Goal: Task Accomplishment & Management: Manage account settings

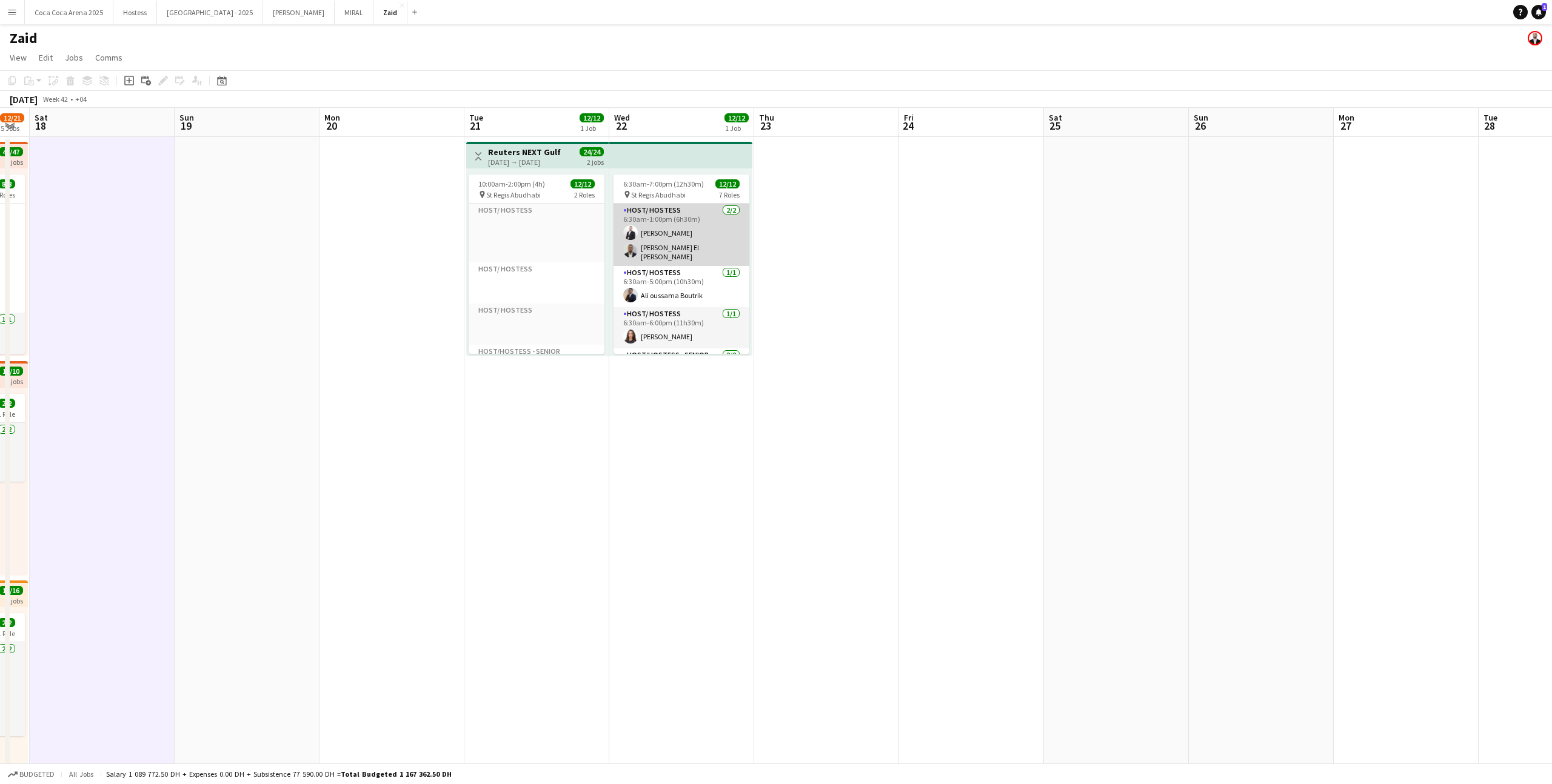
scroll to position [402, 0]
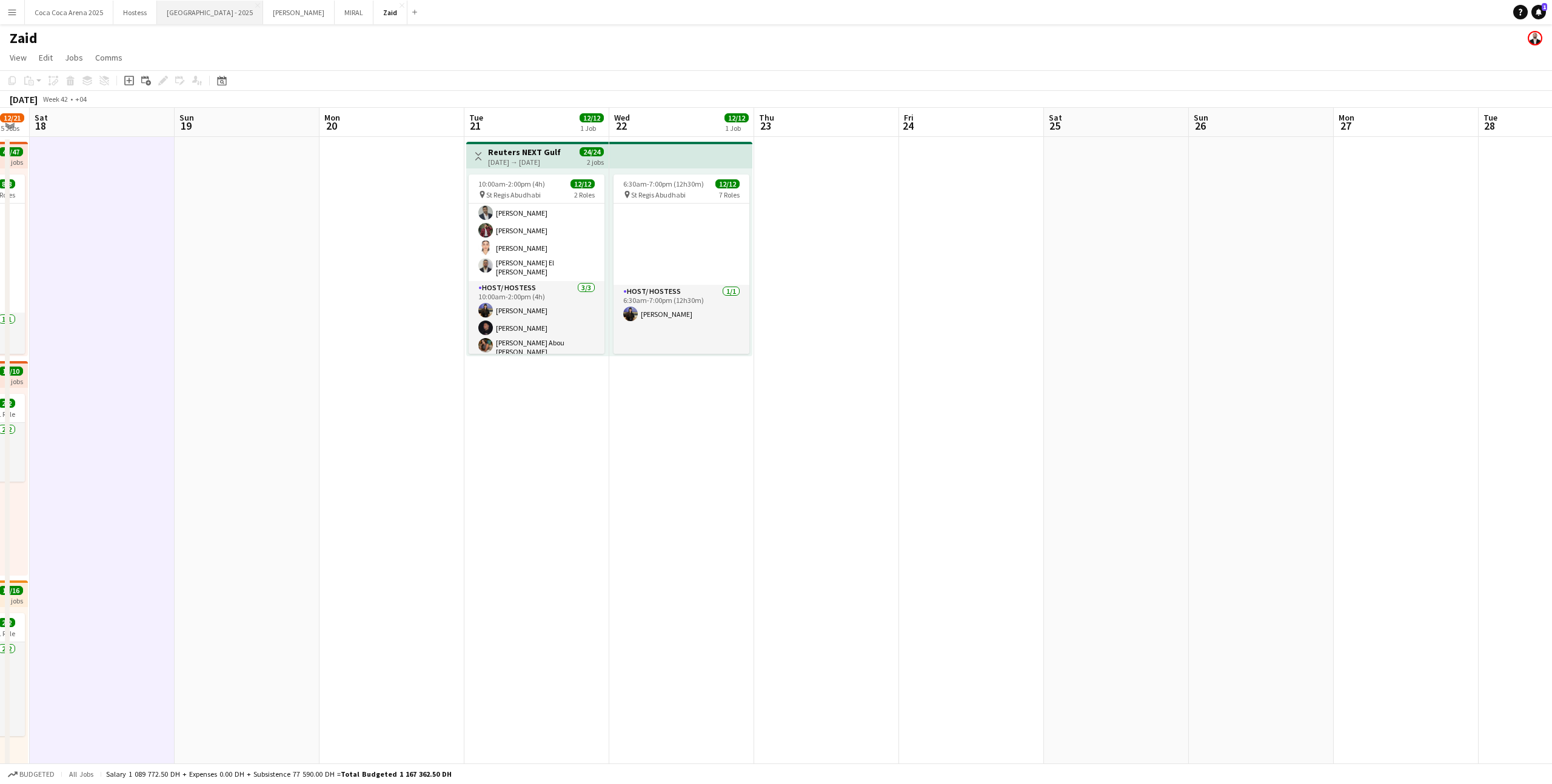
click at [171, 18] on button "[GEOGRAPHIC_DATA] - 2025 Close" at bounding box center [210, 12] width 106 height 23
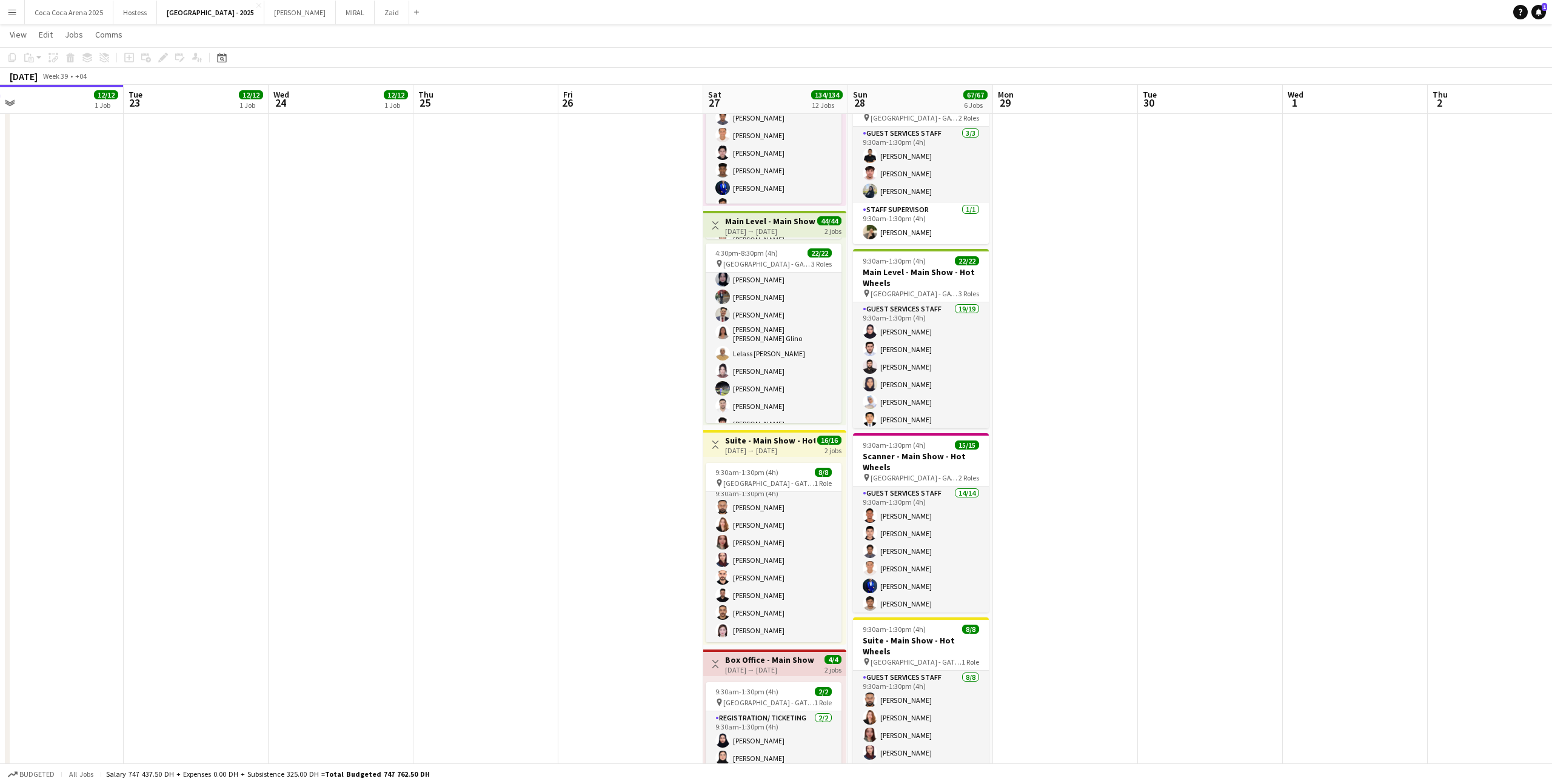
scroll to position [161, 0]
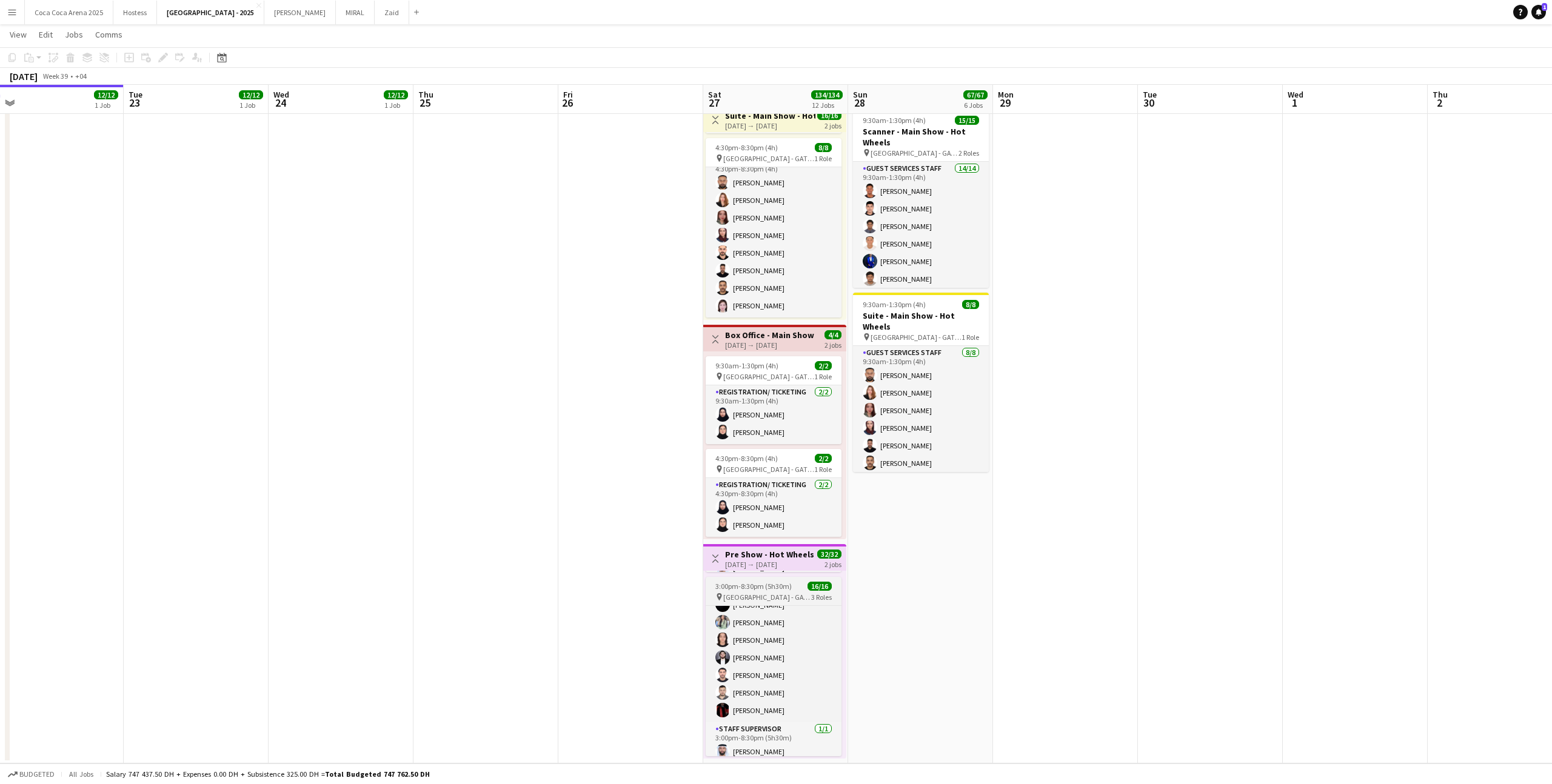
click at [798, 592] on div "pin [GEOGRAPHIC_DATA] - GATE 7 3 Roles" at bounding box center [773, 596] width 136 height 10
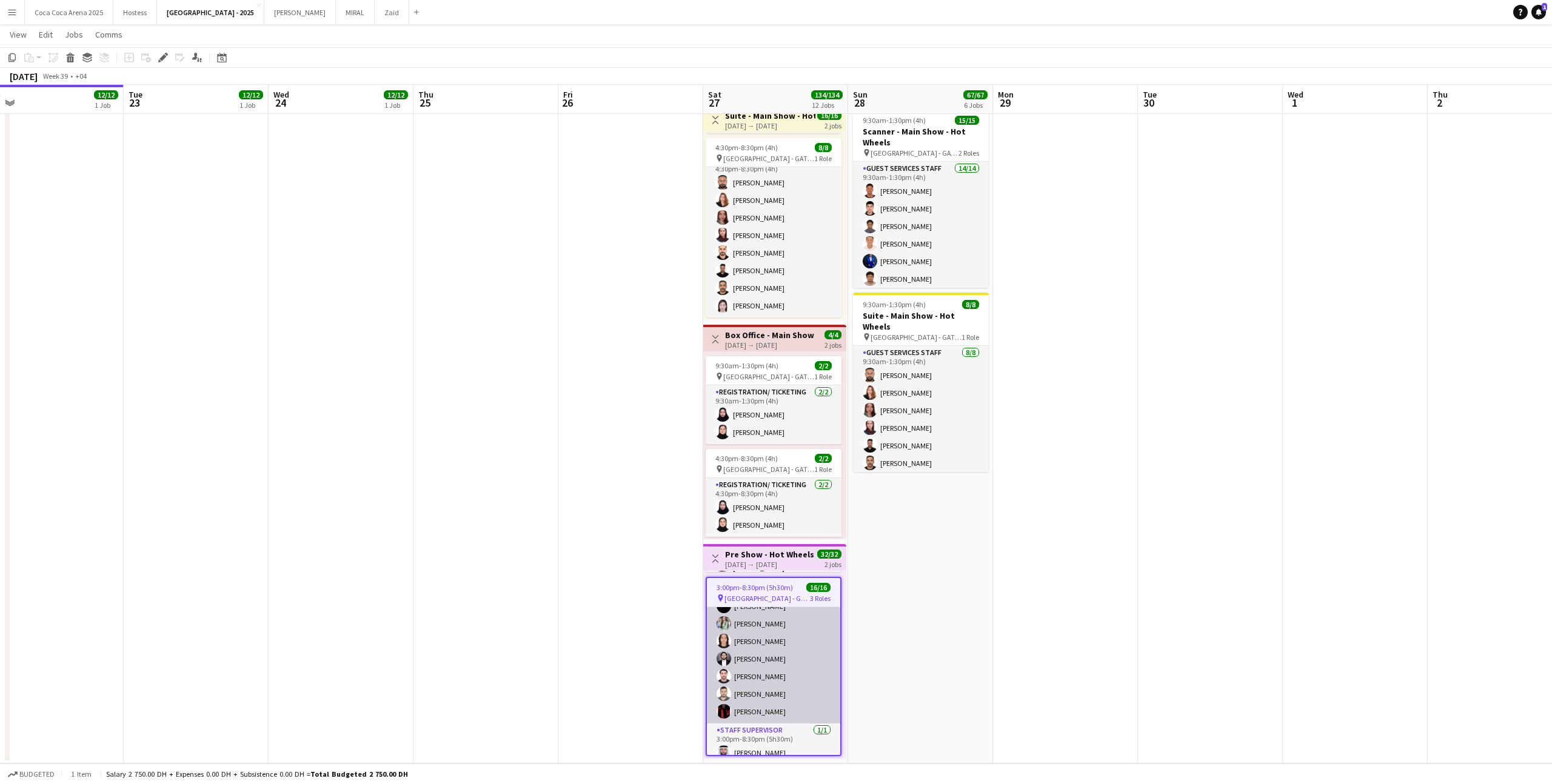
click at [800, 621] on app-card-role "Guest Services Staff [DATE] 3:00pm-8:30pm (5h30m) [PERSON_NAME] [PERSON_NAME] […" at bounding box center [773, 607] width 133 height 235
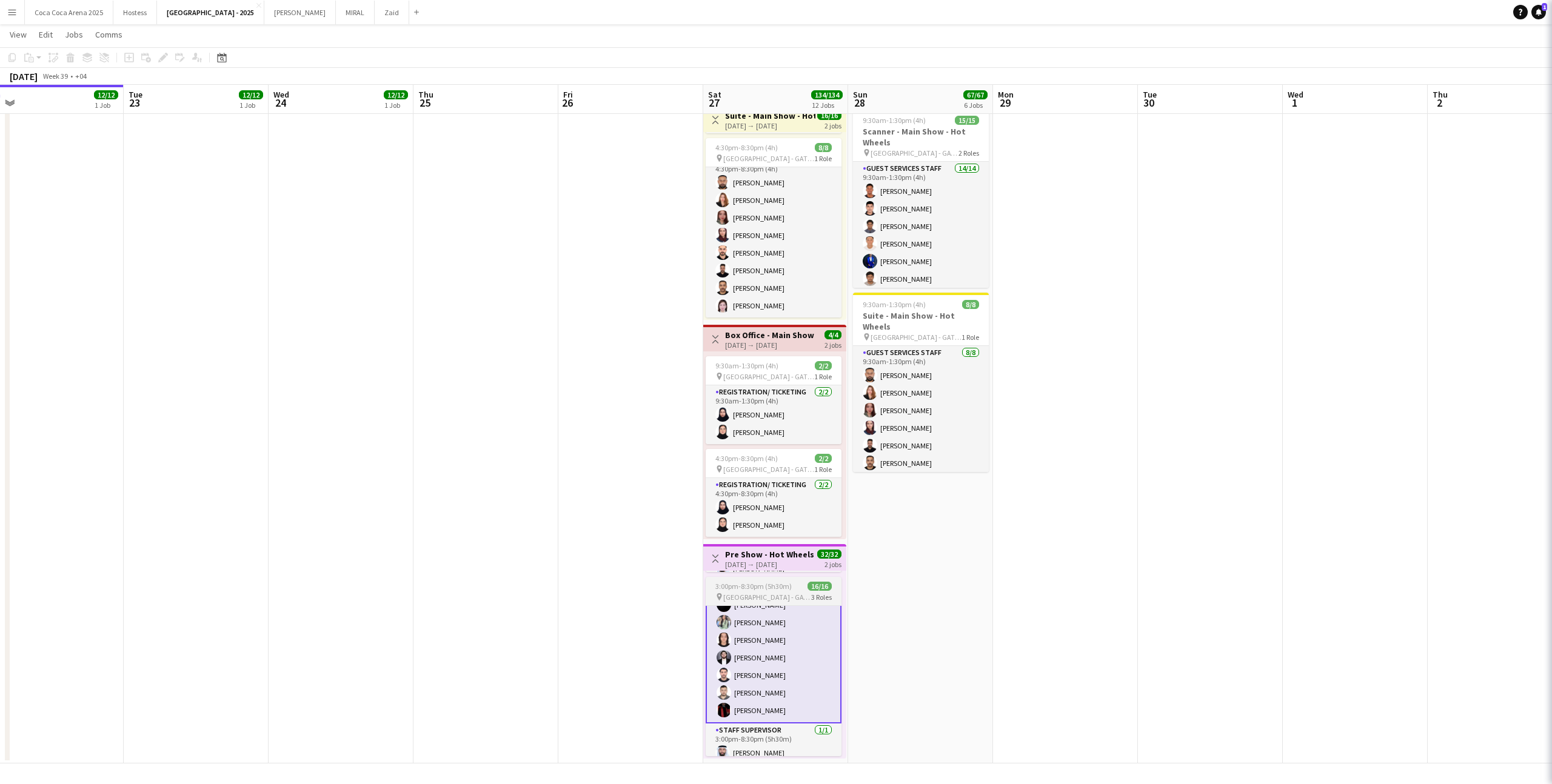
click at [799, 586] on div "3:00pm-8:30pm (5h30m) 16/16" at bounding box center [773, 586] width 136 height 9
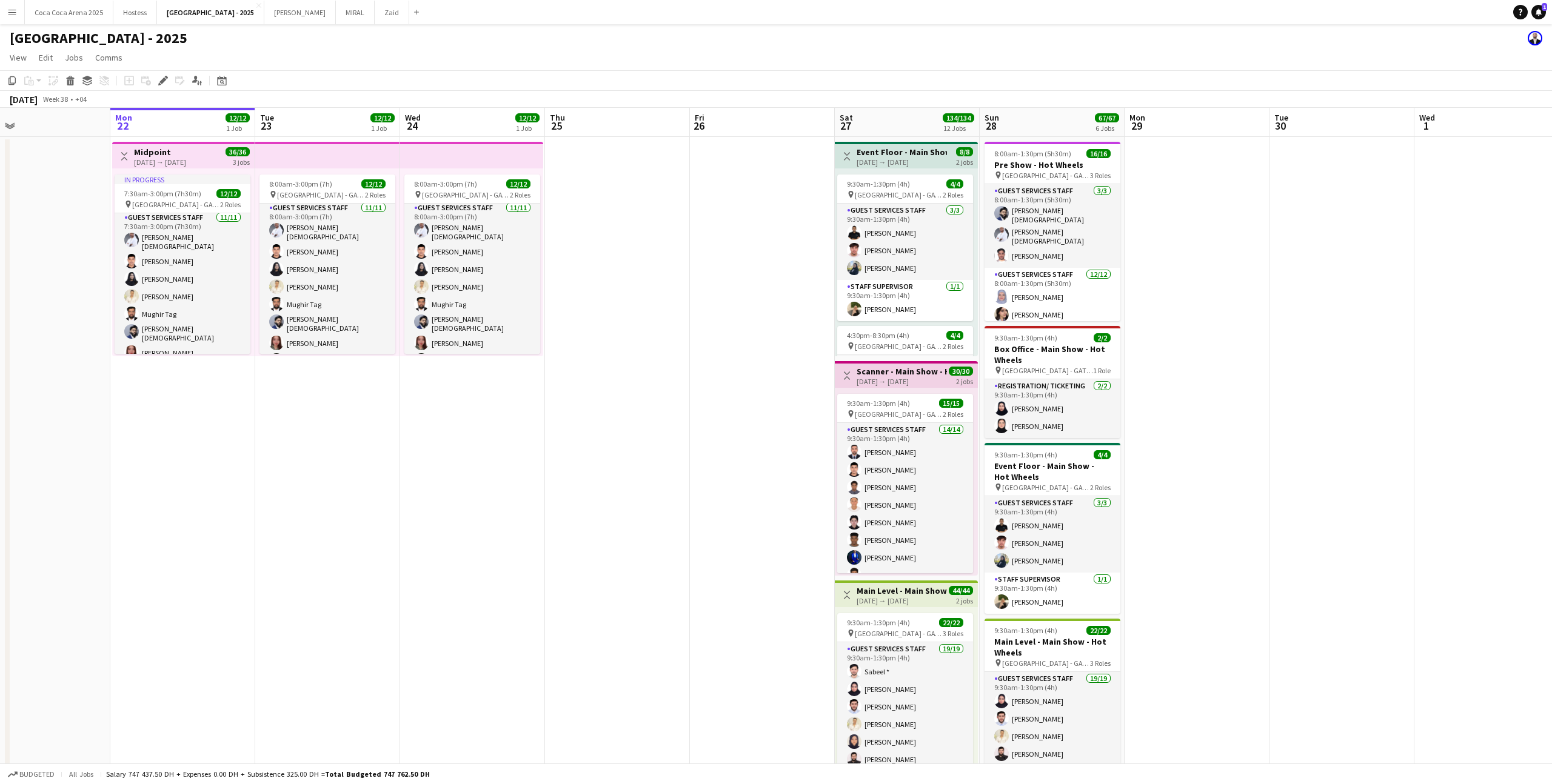
scroll to position [0, 0]
click at [375, 19] on button "Zaid Close" at bounding box center [392, 12] width 35 height 23
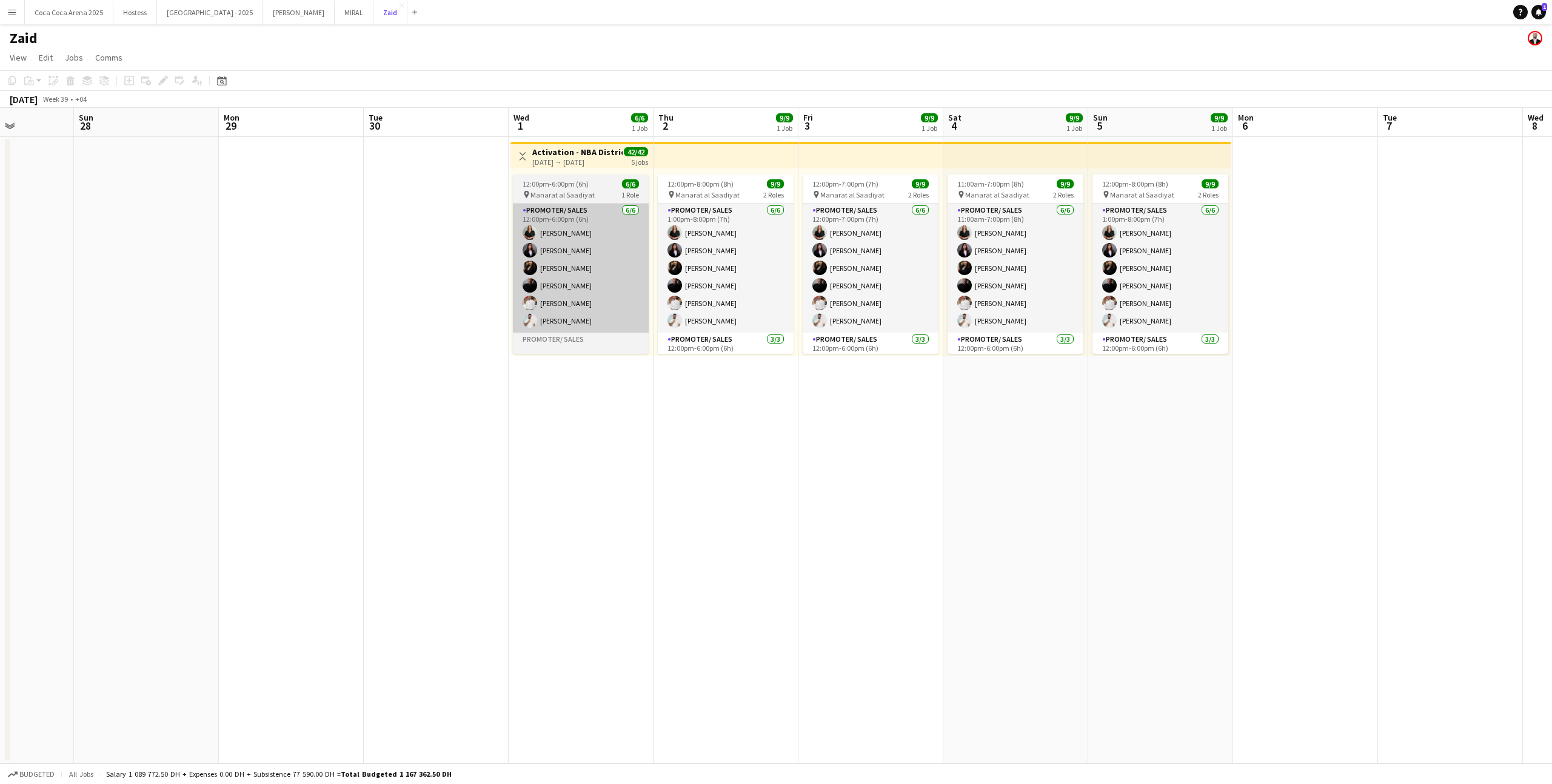
scroll to position [55, 0]
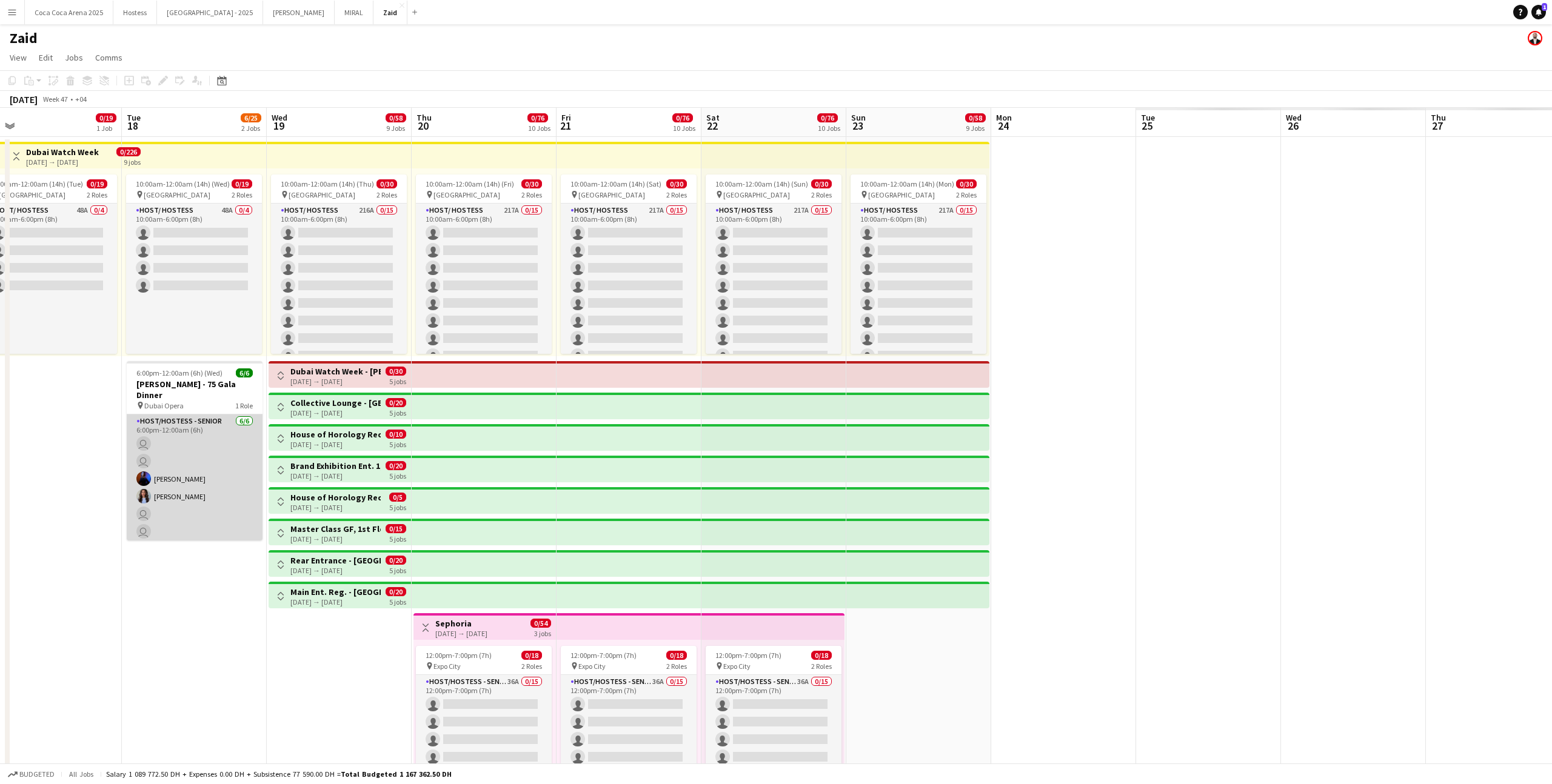
click at [189, 464] on app-card-role "Host/Hostess - Senior [DATE] 6:00pm-12:00am (6h) user user [PERSON_NAME] [PERSO…" at bounding box center [195, 479] width 136 height 129
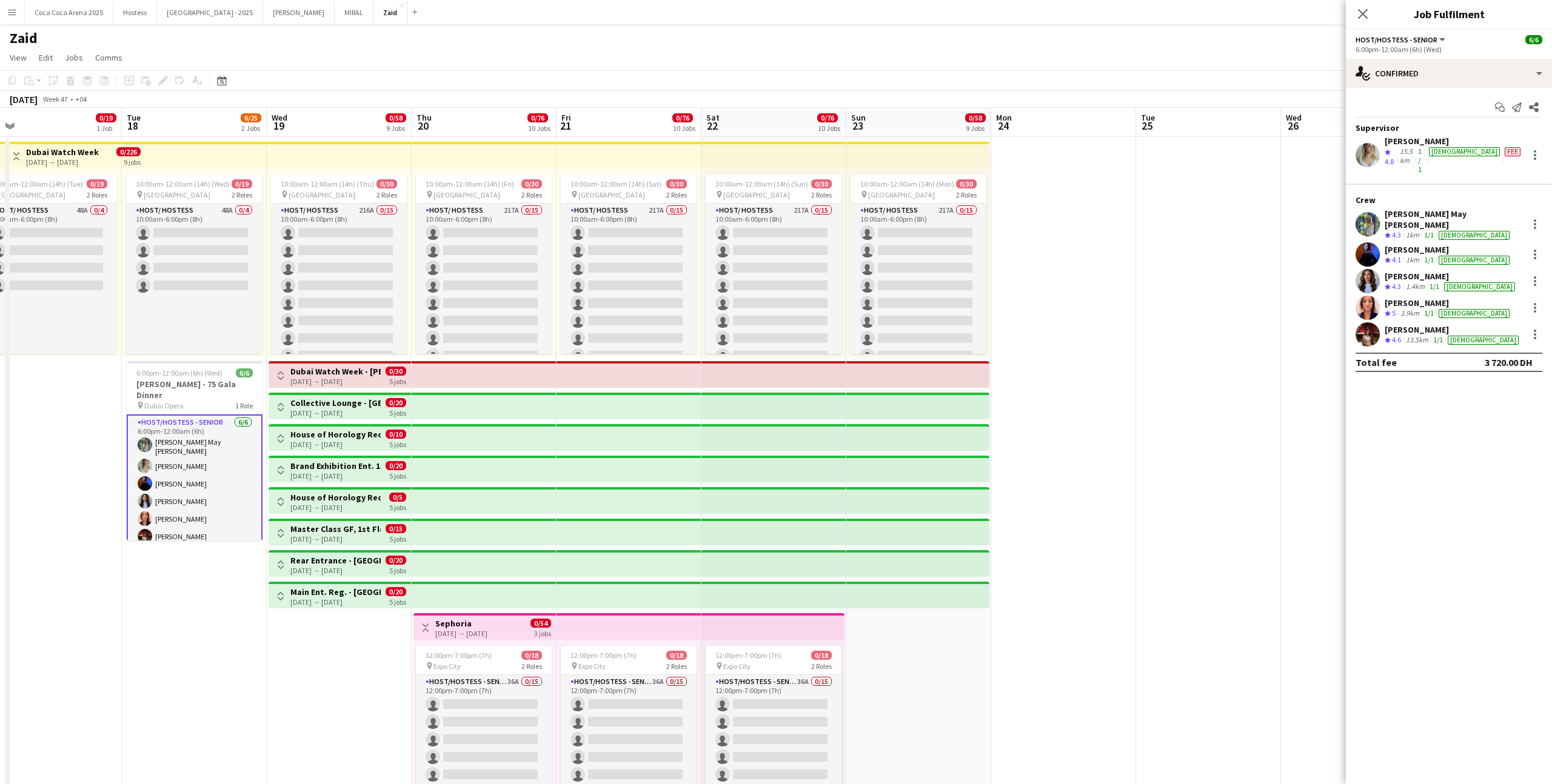
click at [1429, 324] on div "[PERSON_NAME]" at bounding box center [1452, 329] width 137 height 11
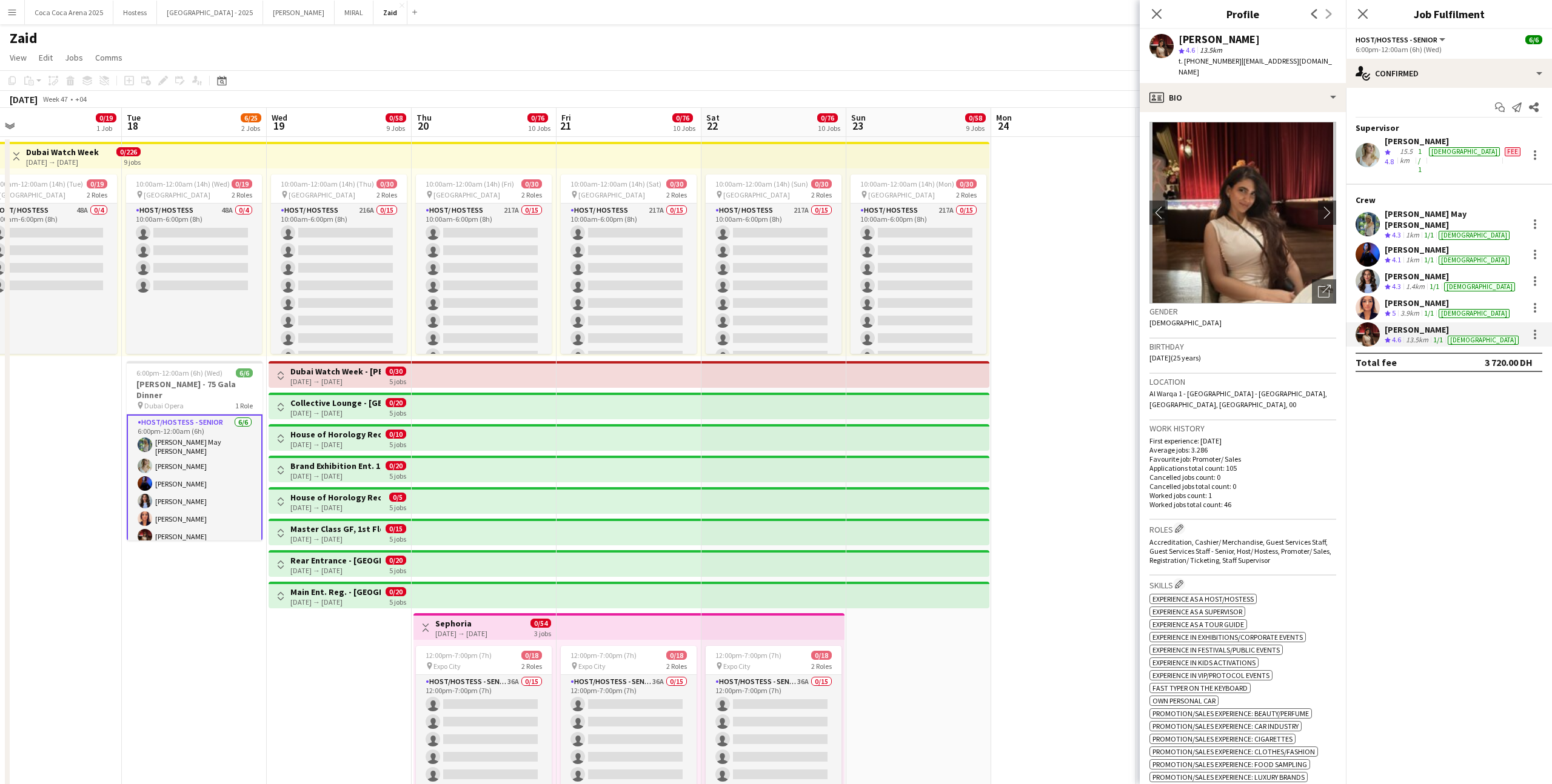
click at [1422, 309] on div "3.9km" at bounding box center [1409, 314] width 23 height 10
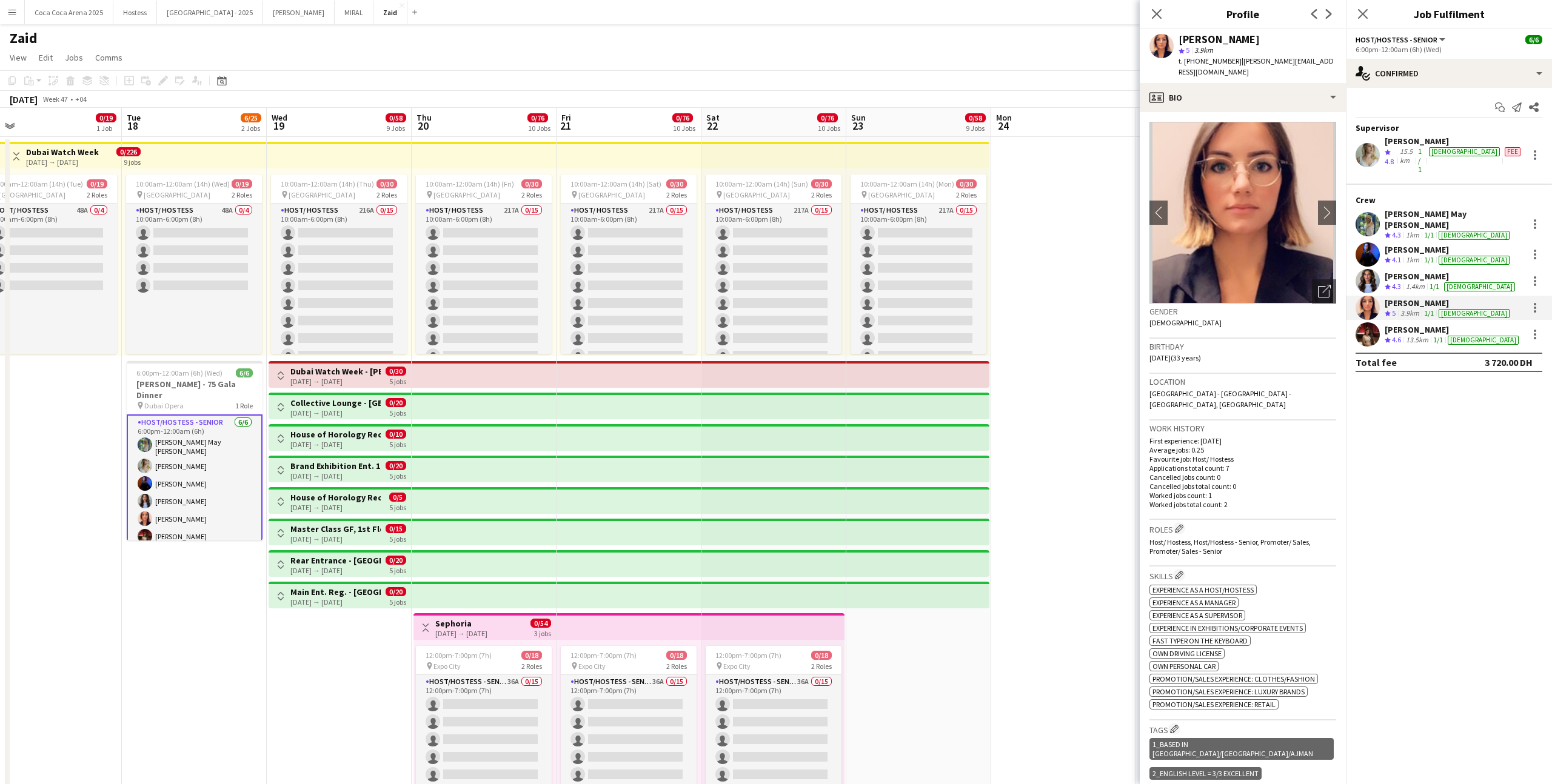
click at [1423, 270] on div "[PERSON_NAME] Crew rating 4.3 1.4km 1/1 [DEMOGRAPHIC_DATA]" at bounding box center [1449, 282] width 206 height 24
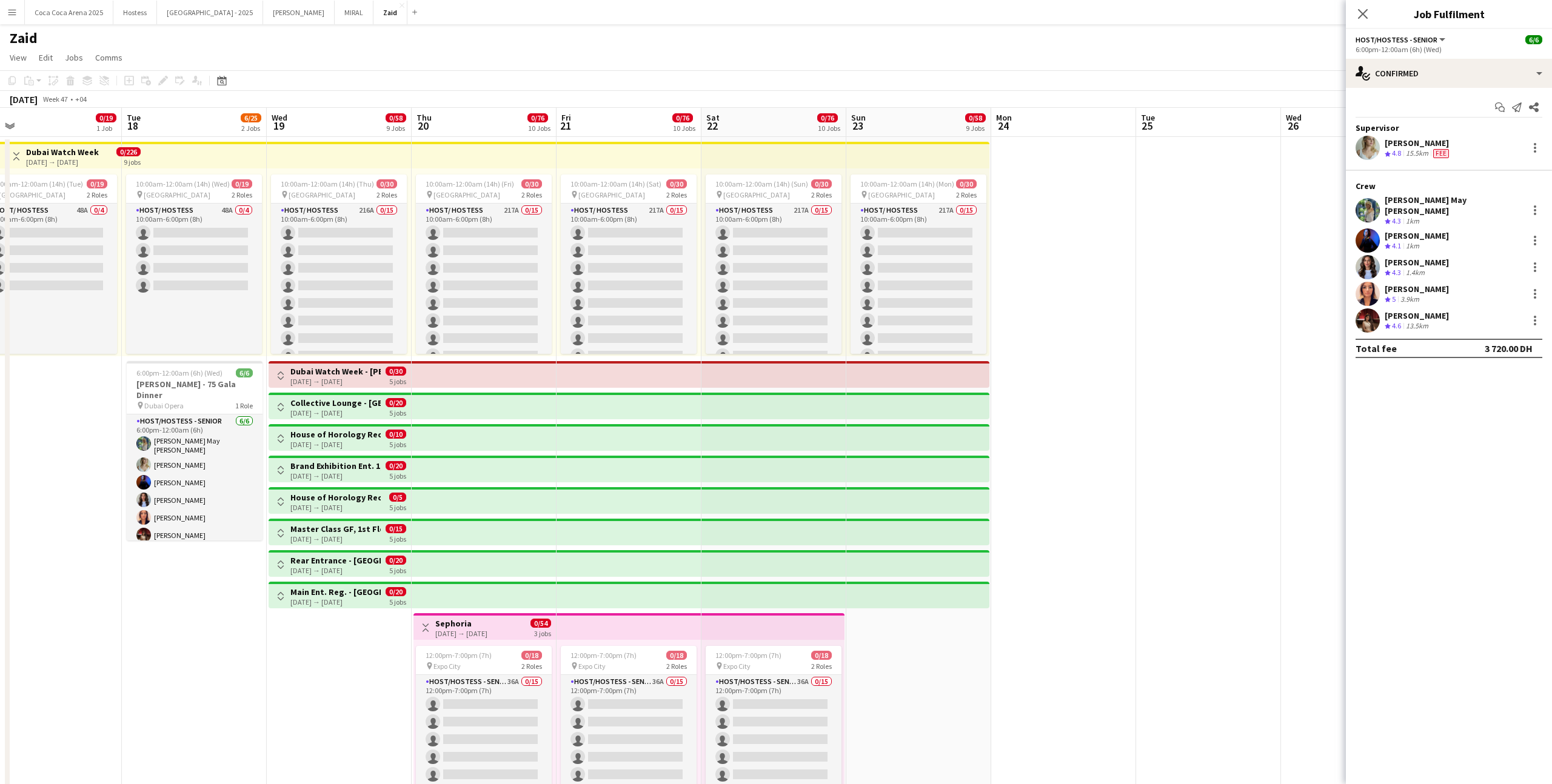
scroll to position [0, 313]
click at [229, 499] on app-card-role "Host/Hostess - Senior [DATE] 6:00pm-12:00am (6h) [PERSON_NAME] May [PERSON_NAME…" at bounding box center [195, 481] width 136 height 133
click at [166, 481] on app-card-role "Host/Hostess - Senior [DATE] 6:00pm-12:00am (6h) [PERSON_NAME] May [PERSON_NAME…" at bounding box center [194, 482] width 136 height 135
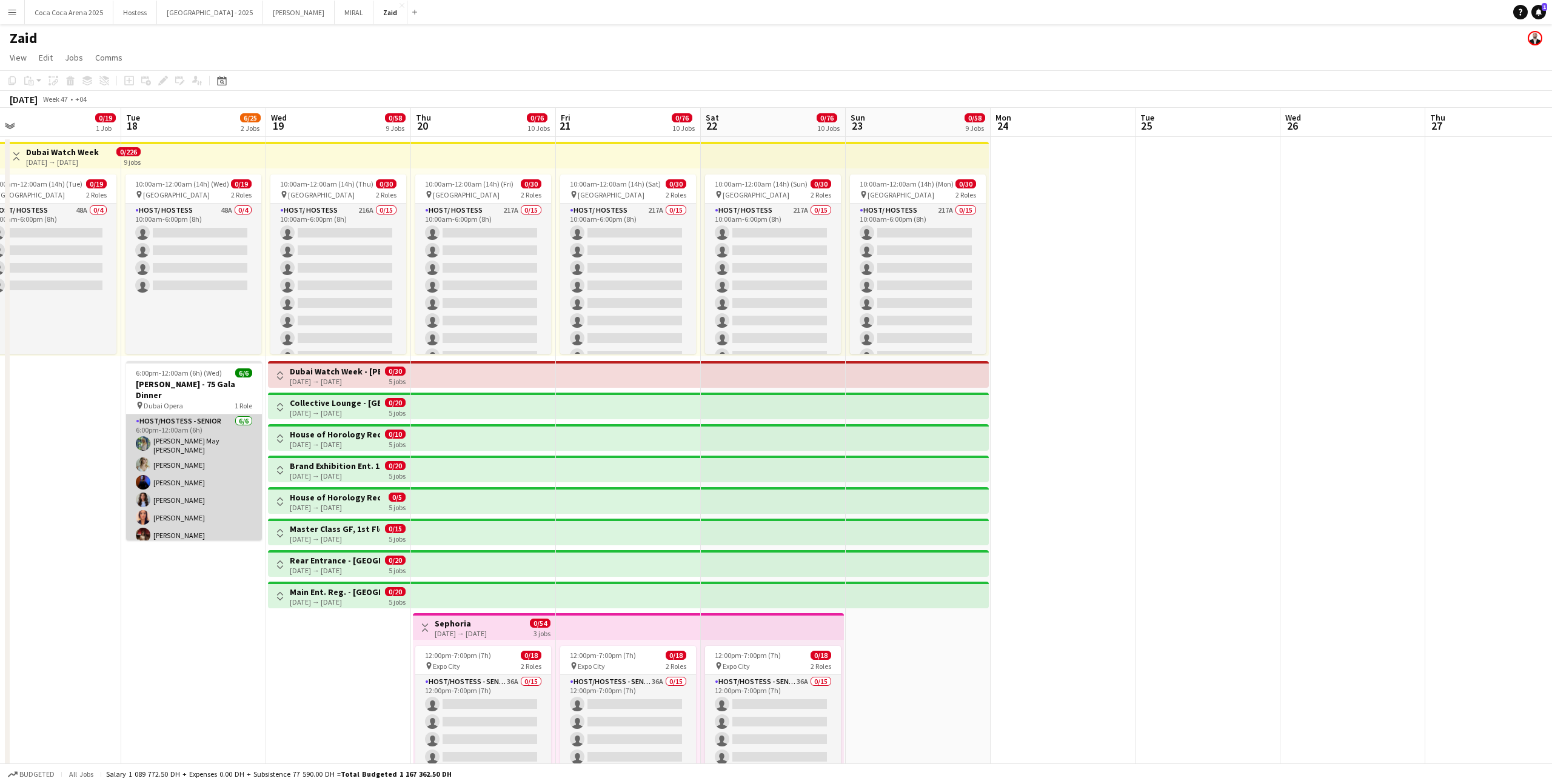
click at [187, 503] on app-card-role "Host/Hostess - Senior [DATE] 6:00pm-12:00am (6h) [PERSON_NAME] May [PERSON_NAME…" at bounding box center [194, 481] width 136 height 133
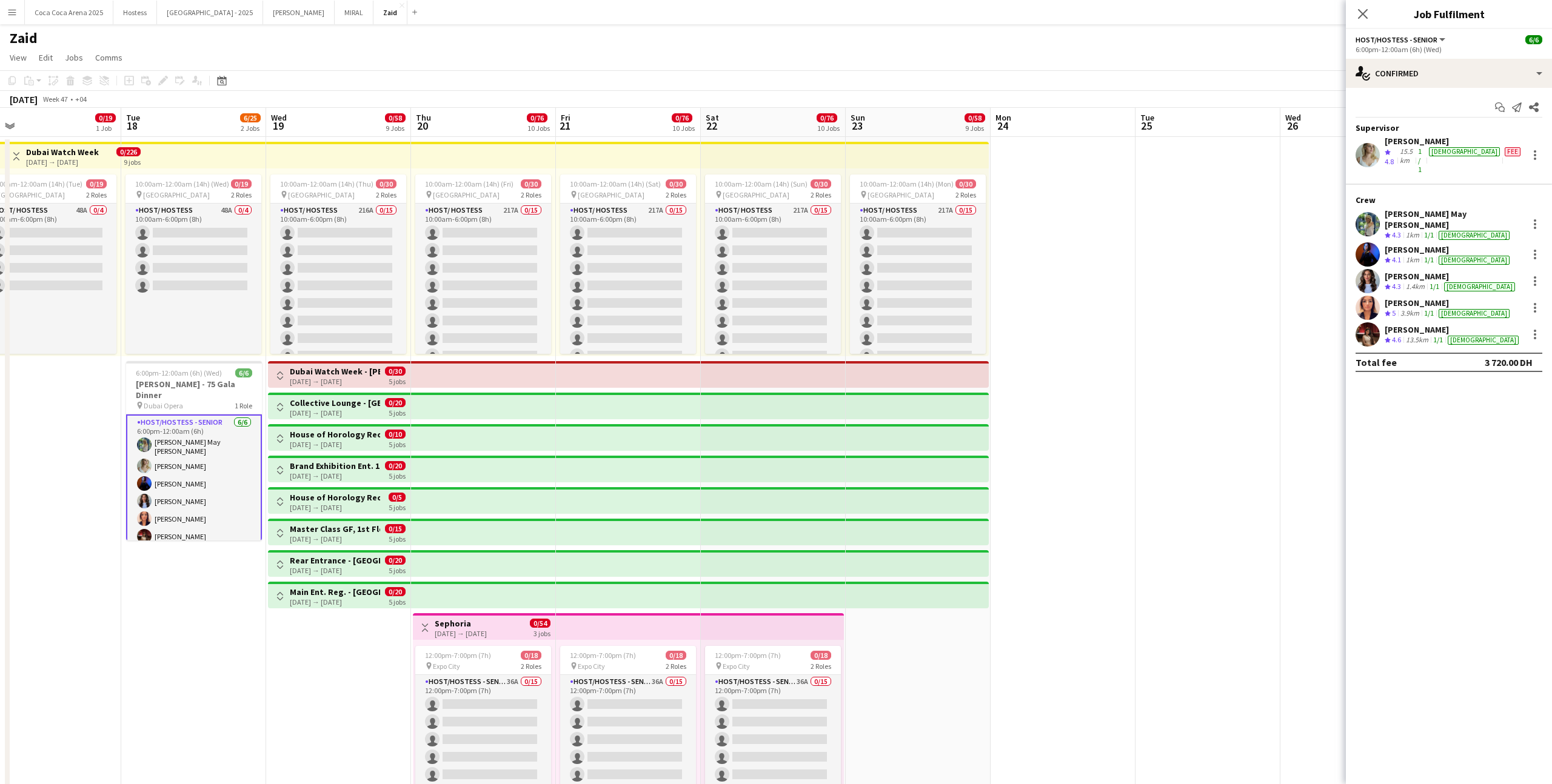
click at [1369, 322] on app-user-avatar at bounding box center [1368, 335] width 24 height 24
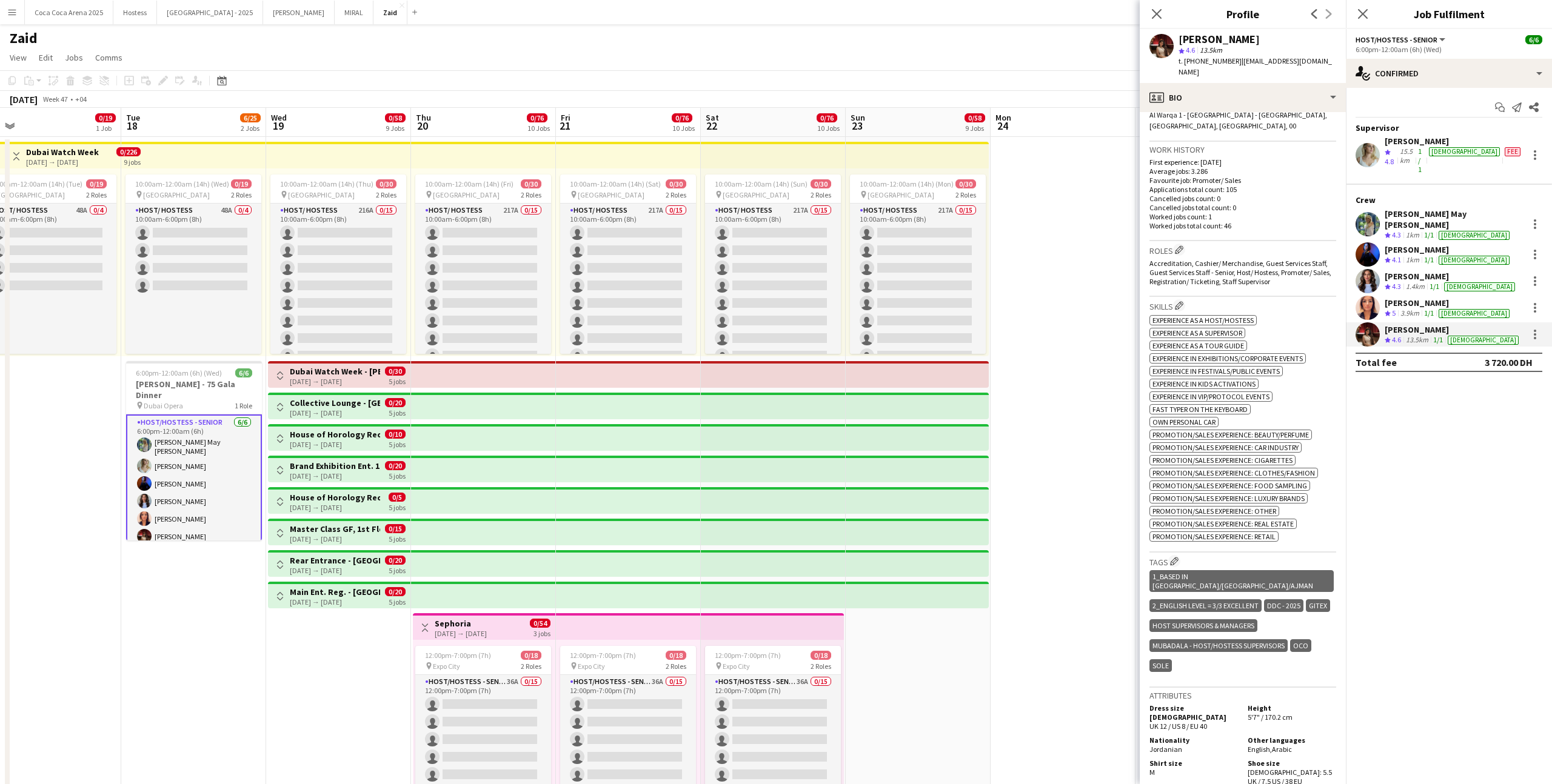
scroll to position [68, 0]
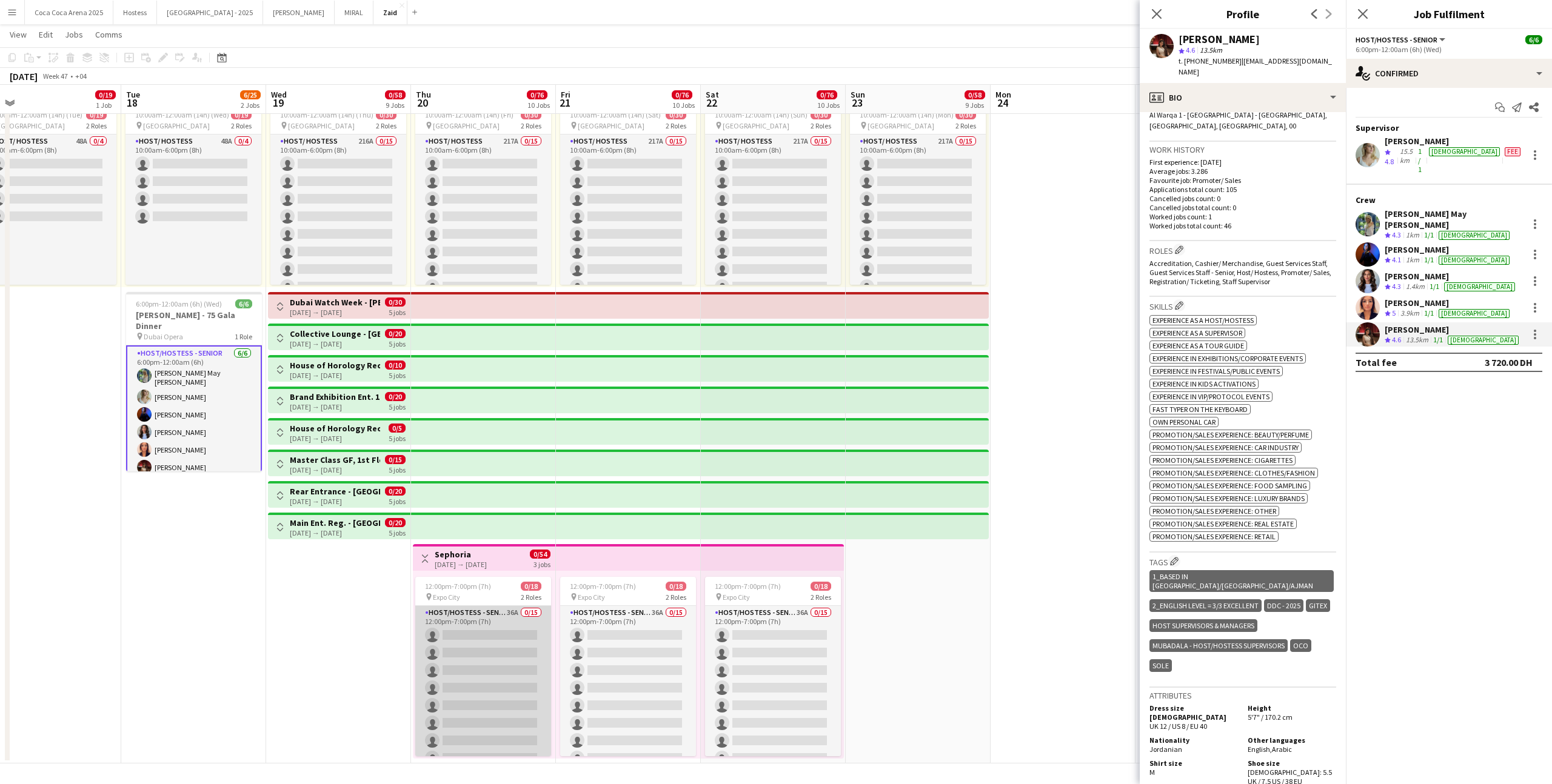
click at [523, 645] on app-card-role "Host/Hostess - Senior 36A 0/15 12:00pm-7:00pm (7h) single-neutral-actions singl…" at bounding box center [483, 749] width 136 height 287
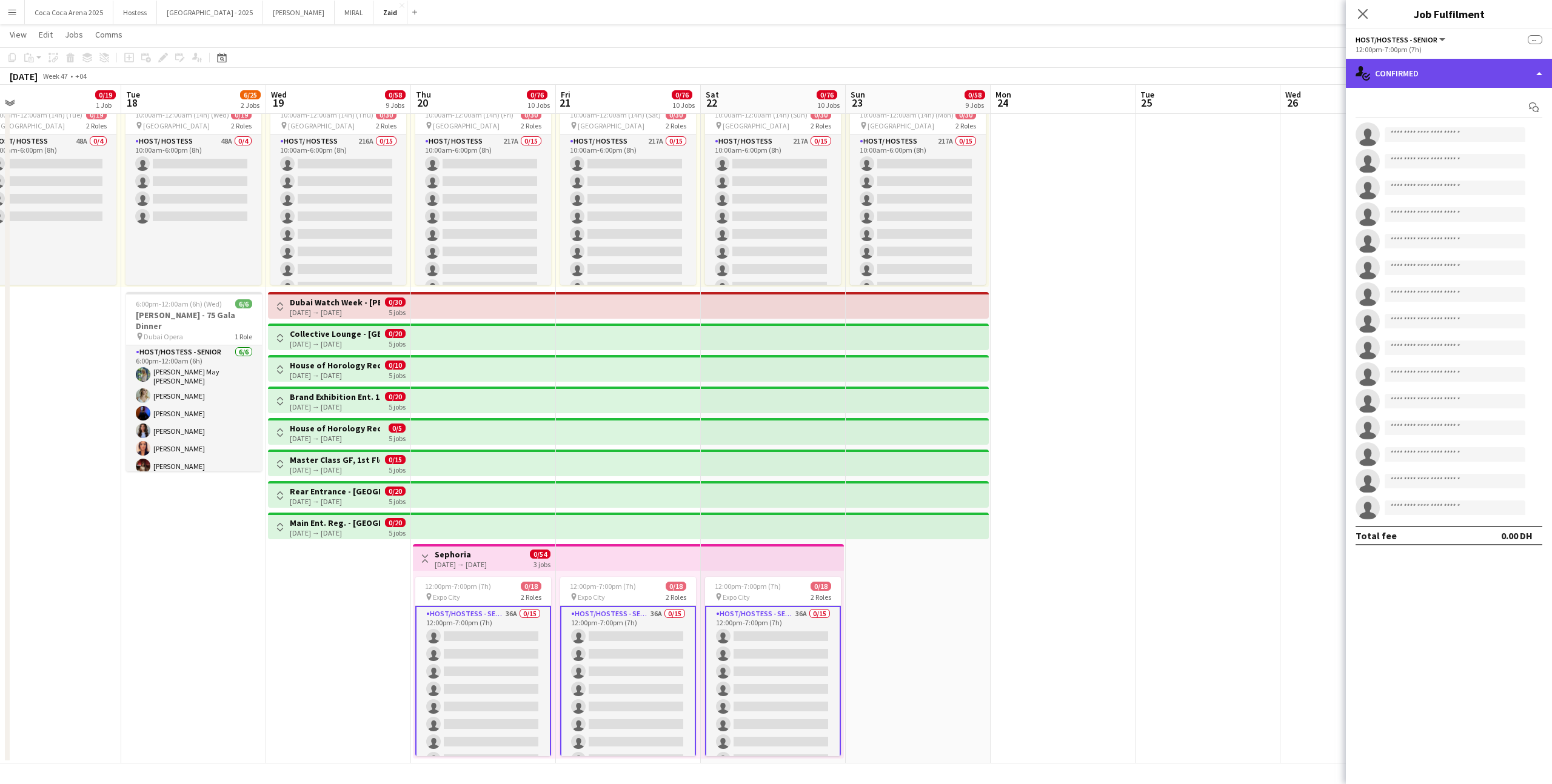
click at [1382, 63] on div "single-neutral-actions-check-2 Confirmed" at bounding box center [1449, 73] width 206 height 29
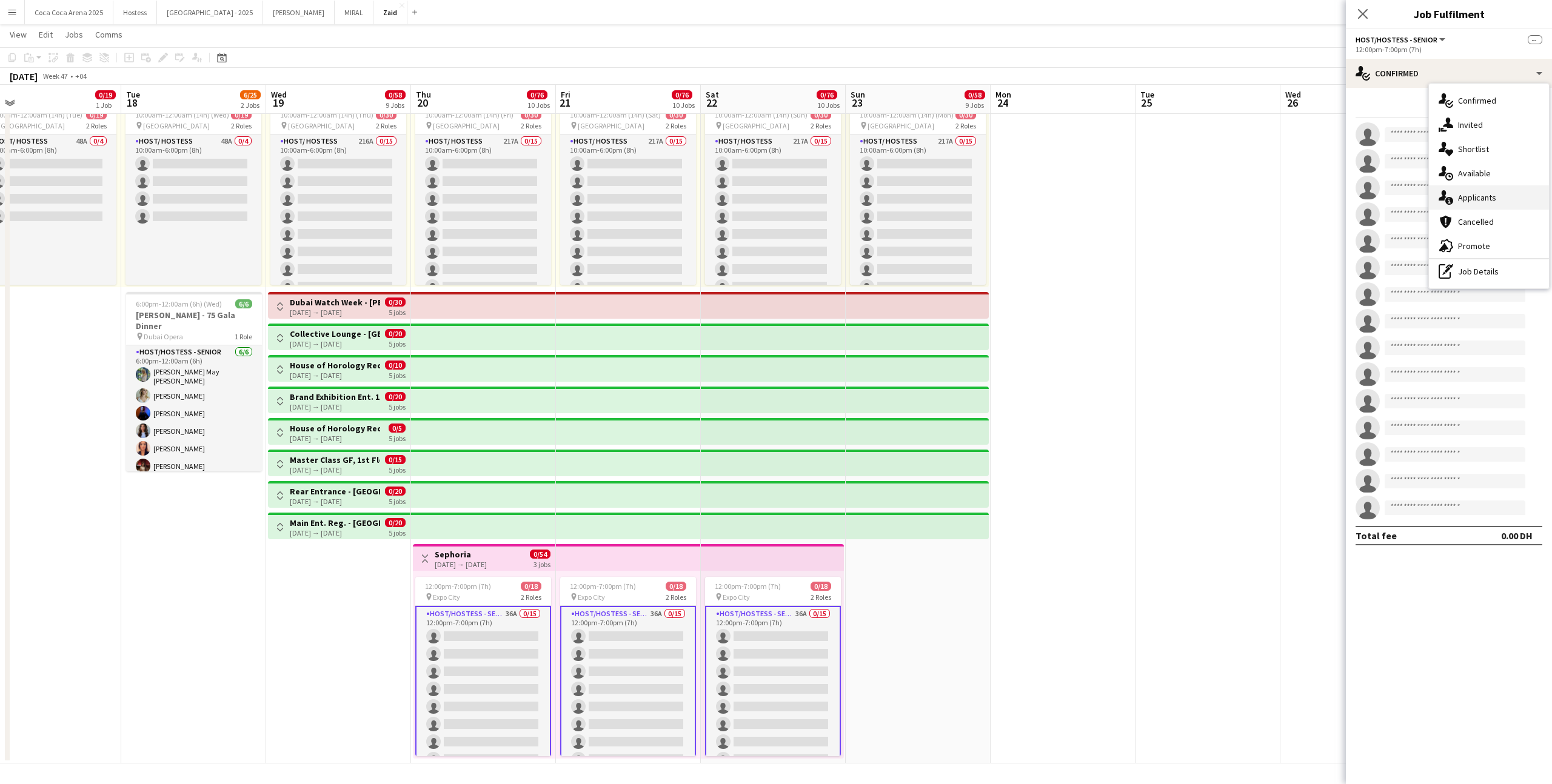
click at [1502, 201] on div "single-neutral-actions-information Applicants" at bounding box center [1489, 197] width 120 height 24
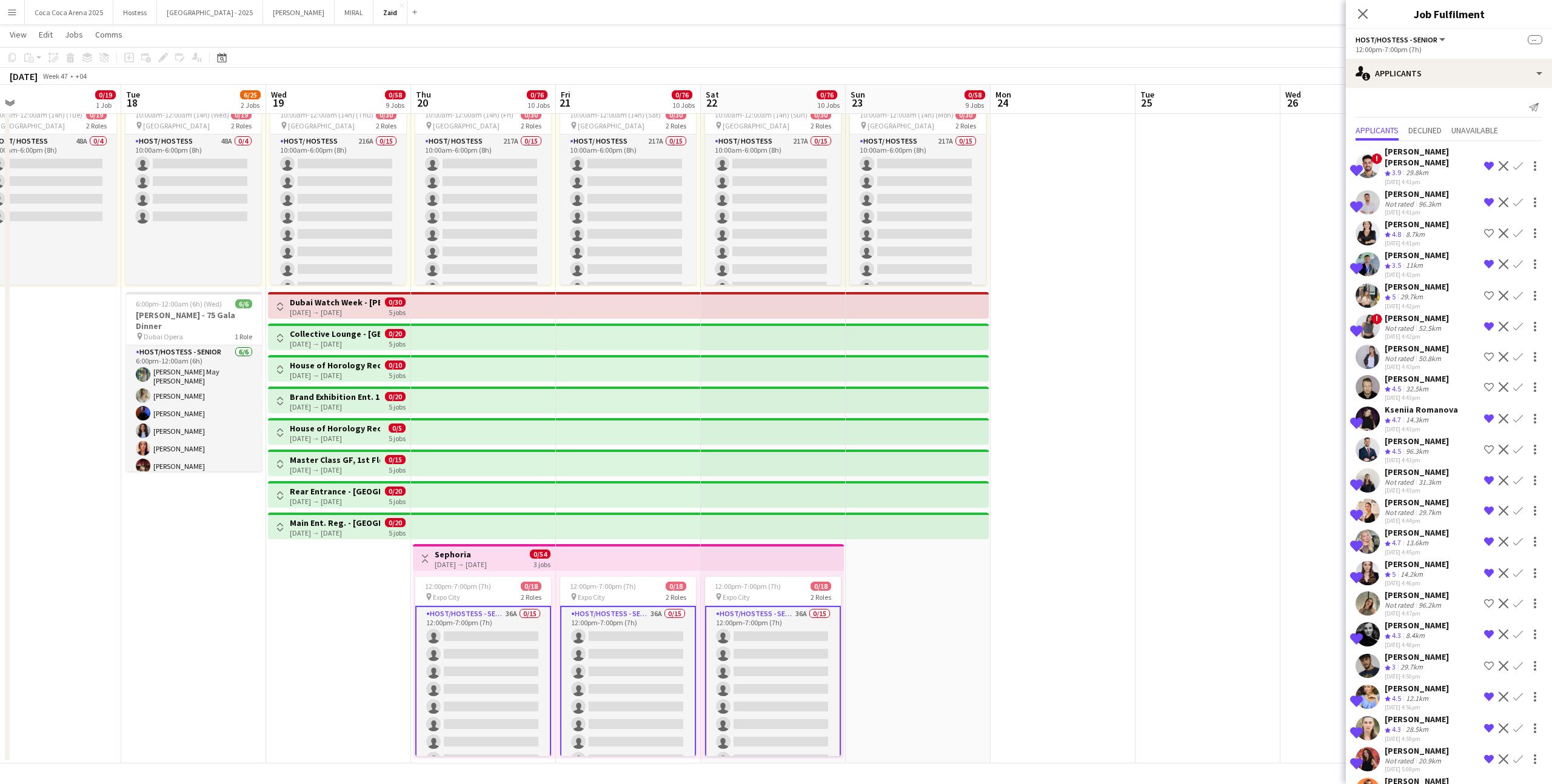
scroll to position [493, 0]
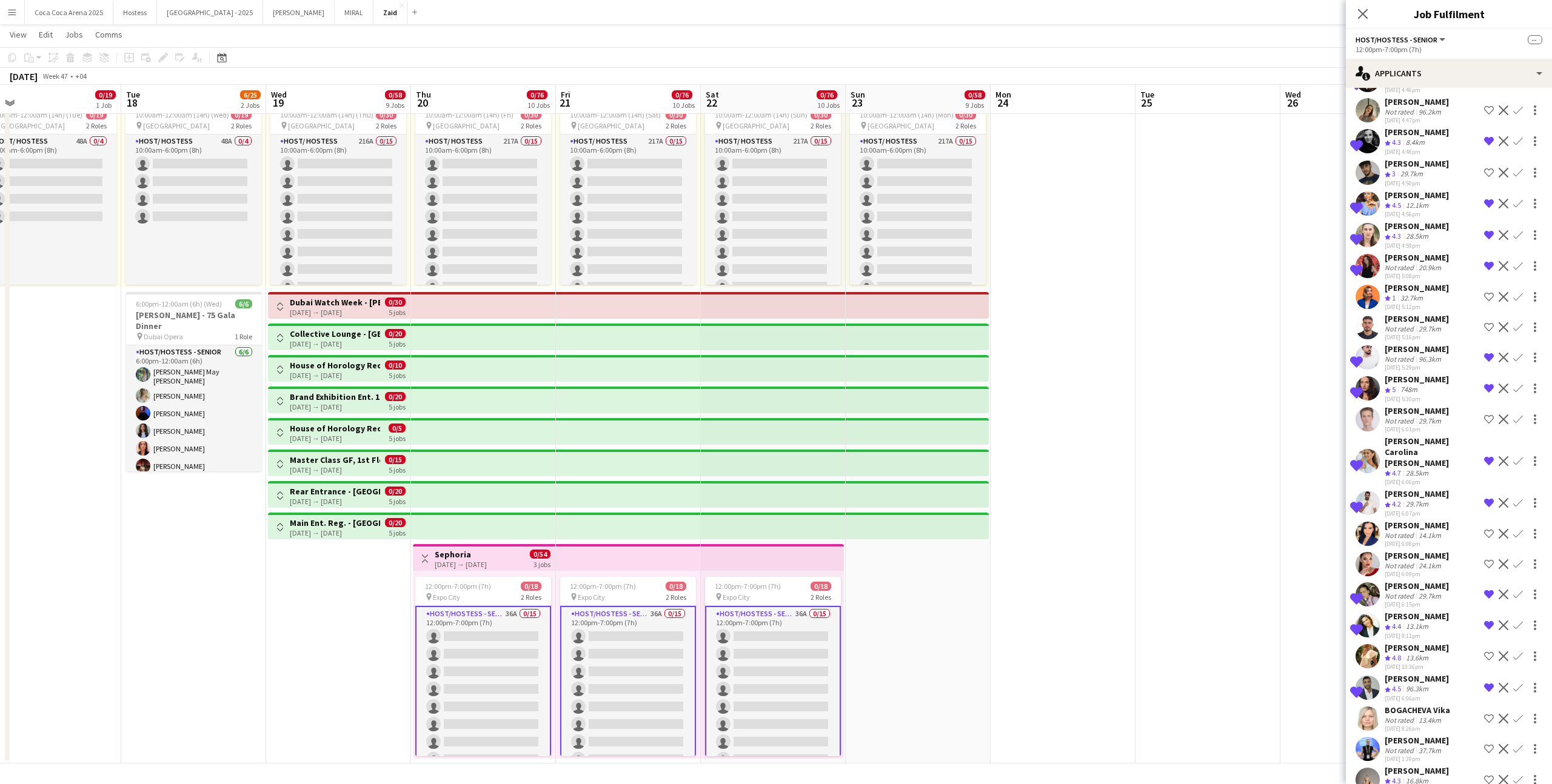
click at [1260, 589] on app-date-cell at bounding box center [1208, 415] width 145 height 695
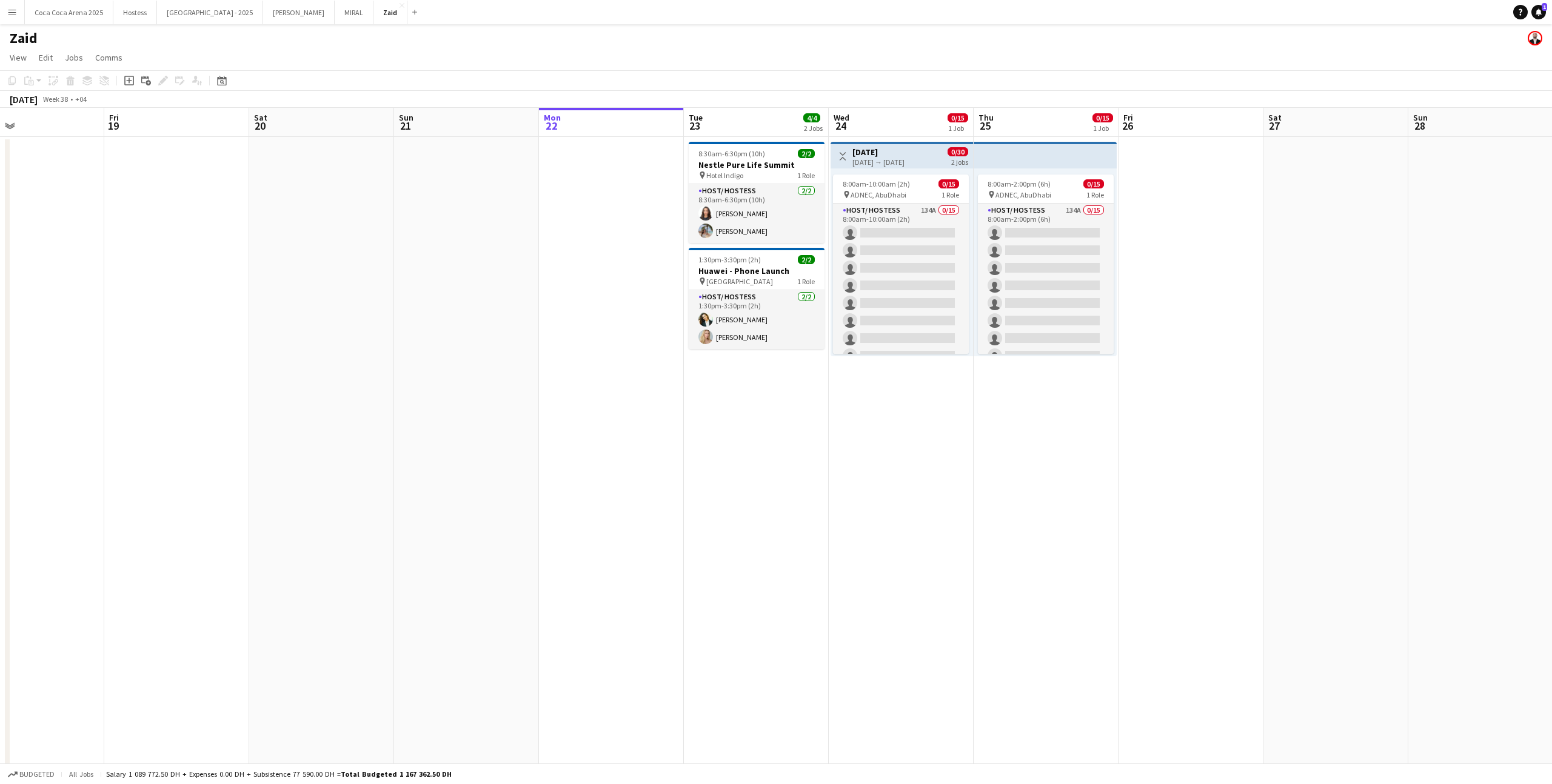
scroll to position [0, 323]
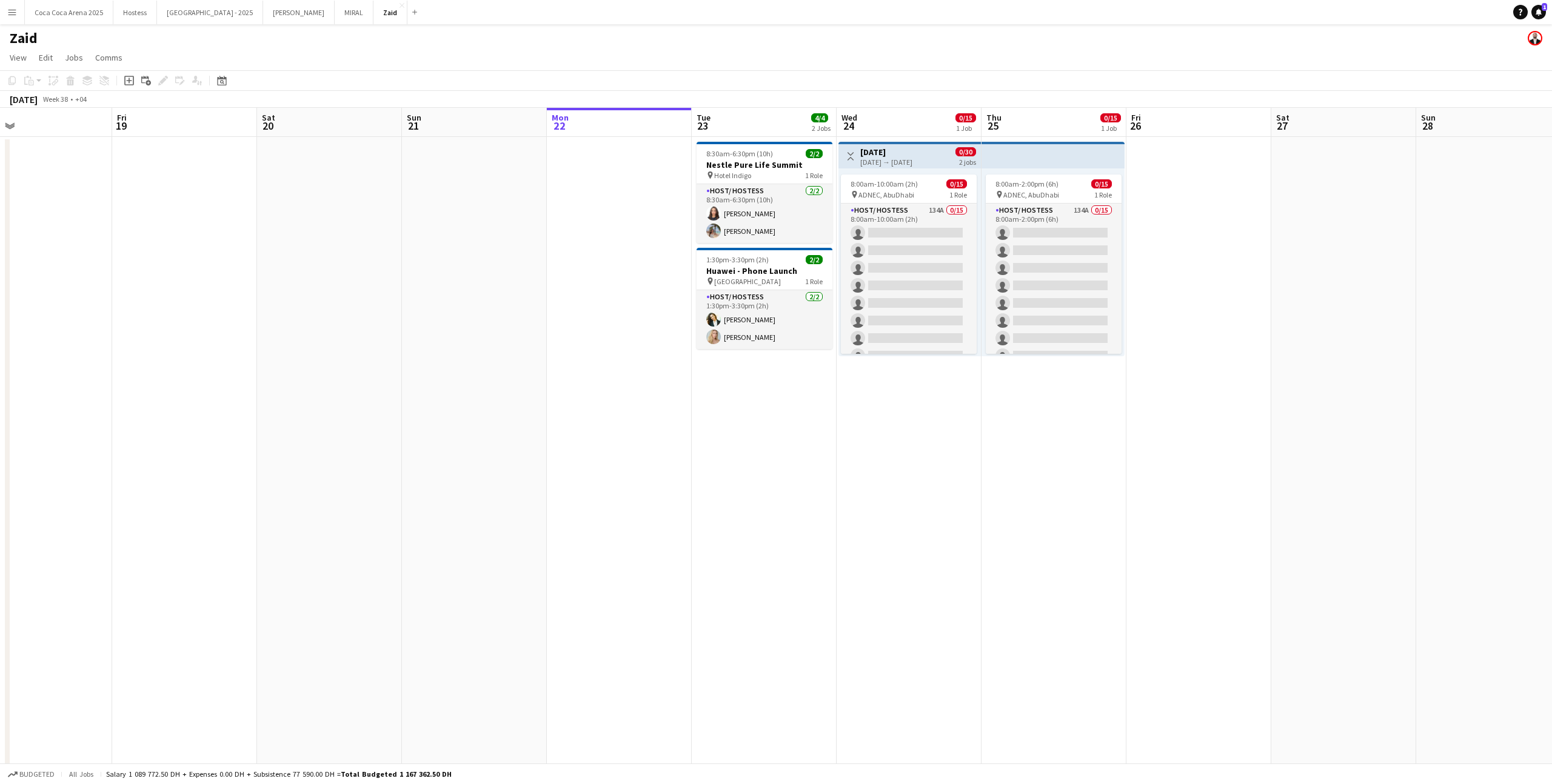
click at [887, 167] on app-top-bar "Toggle View [DATE] [DATE] → [DATE] 0/30 2 jobs" at bounding box center [909, 155] width 143 height 27
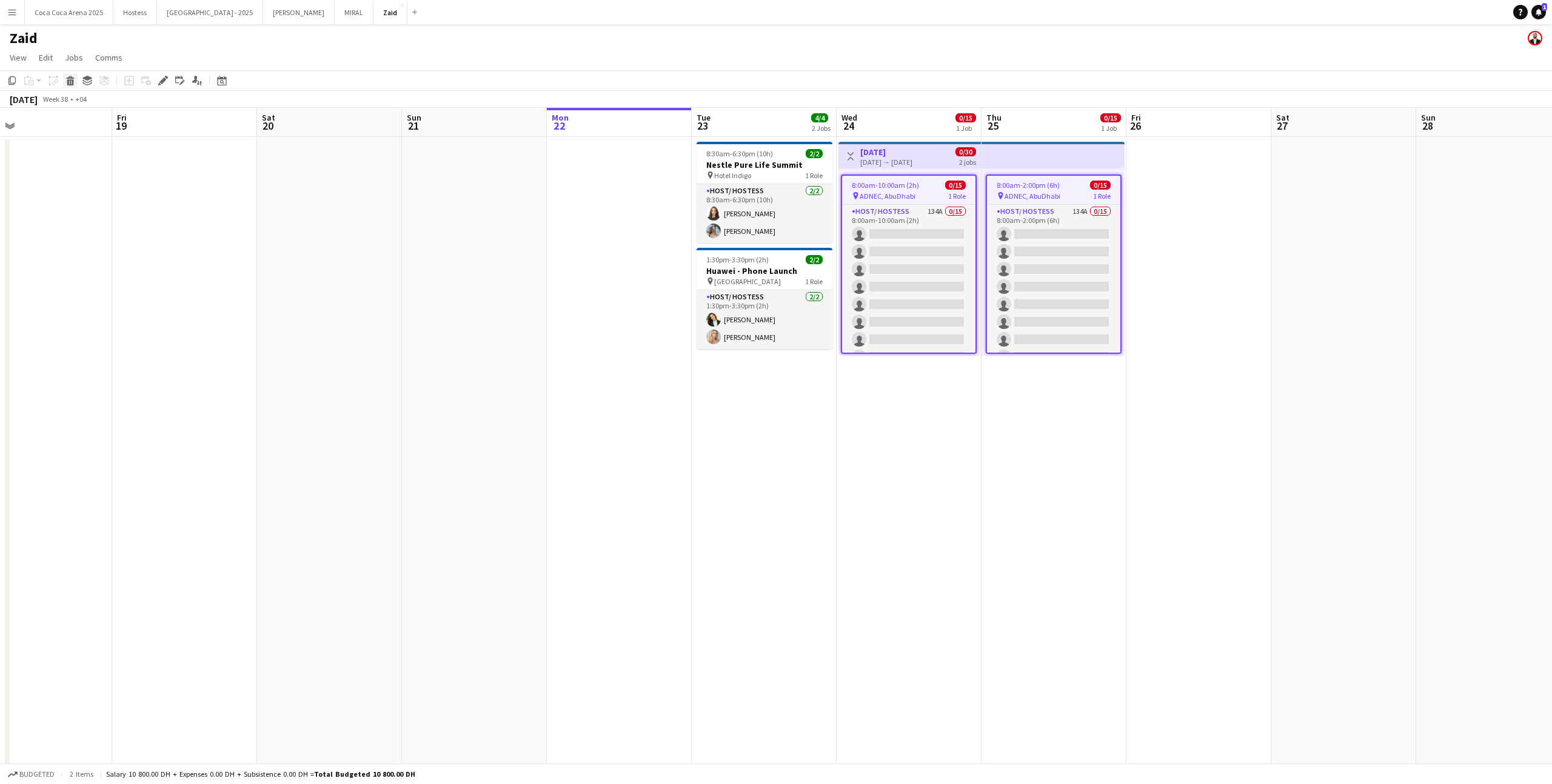
click at [71, 86] on div "Delete" at bounding box center [70, 80] width 15 height 15
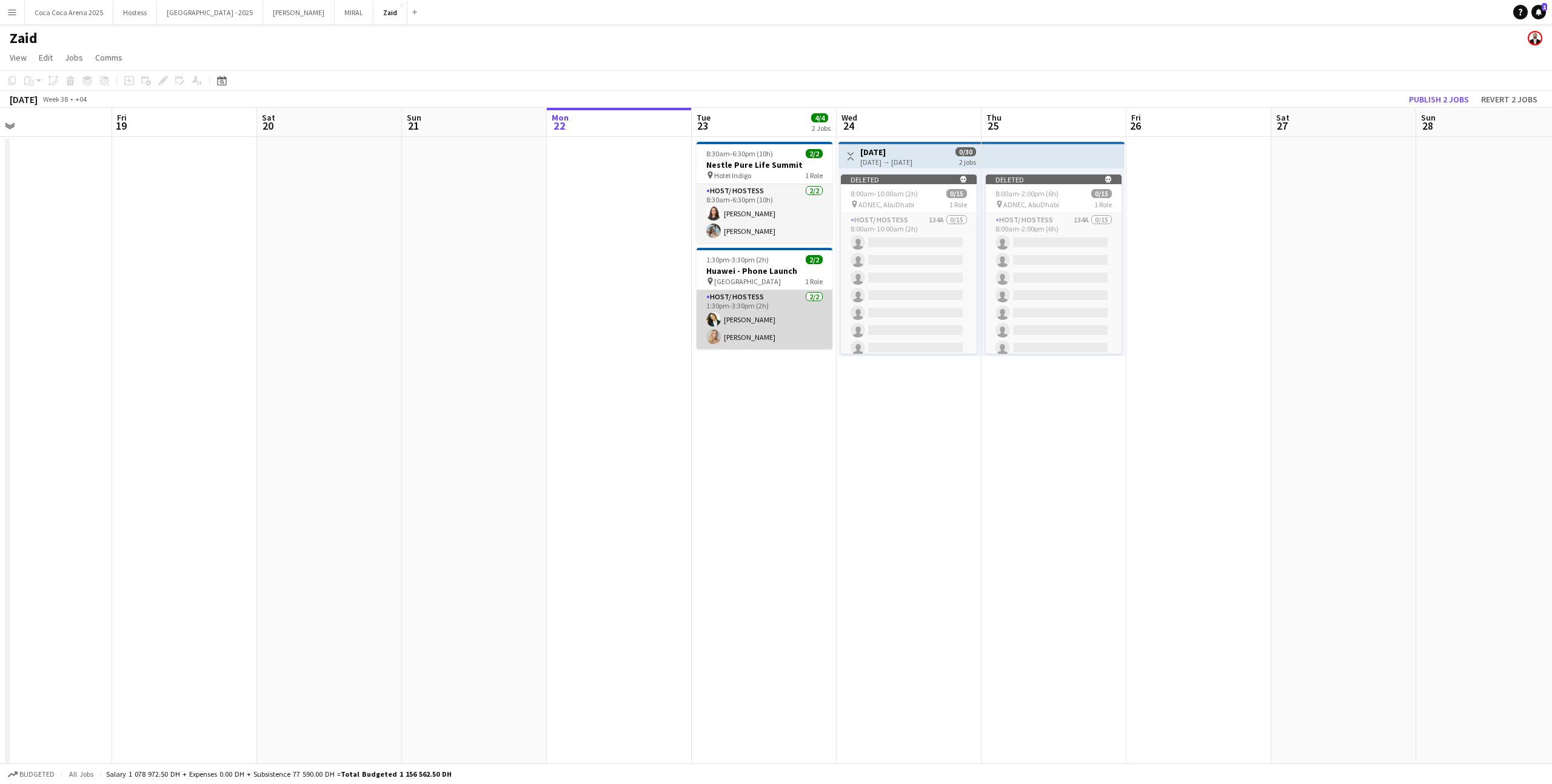
click at [743, 314] on app-card-role "Host/ Hostess [DATE] 1:30pm-3:30pm (2h) [PERSON_NAME] [PERSON_NAME]" at bounding box center [764, 320] width 136 height 59
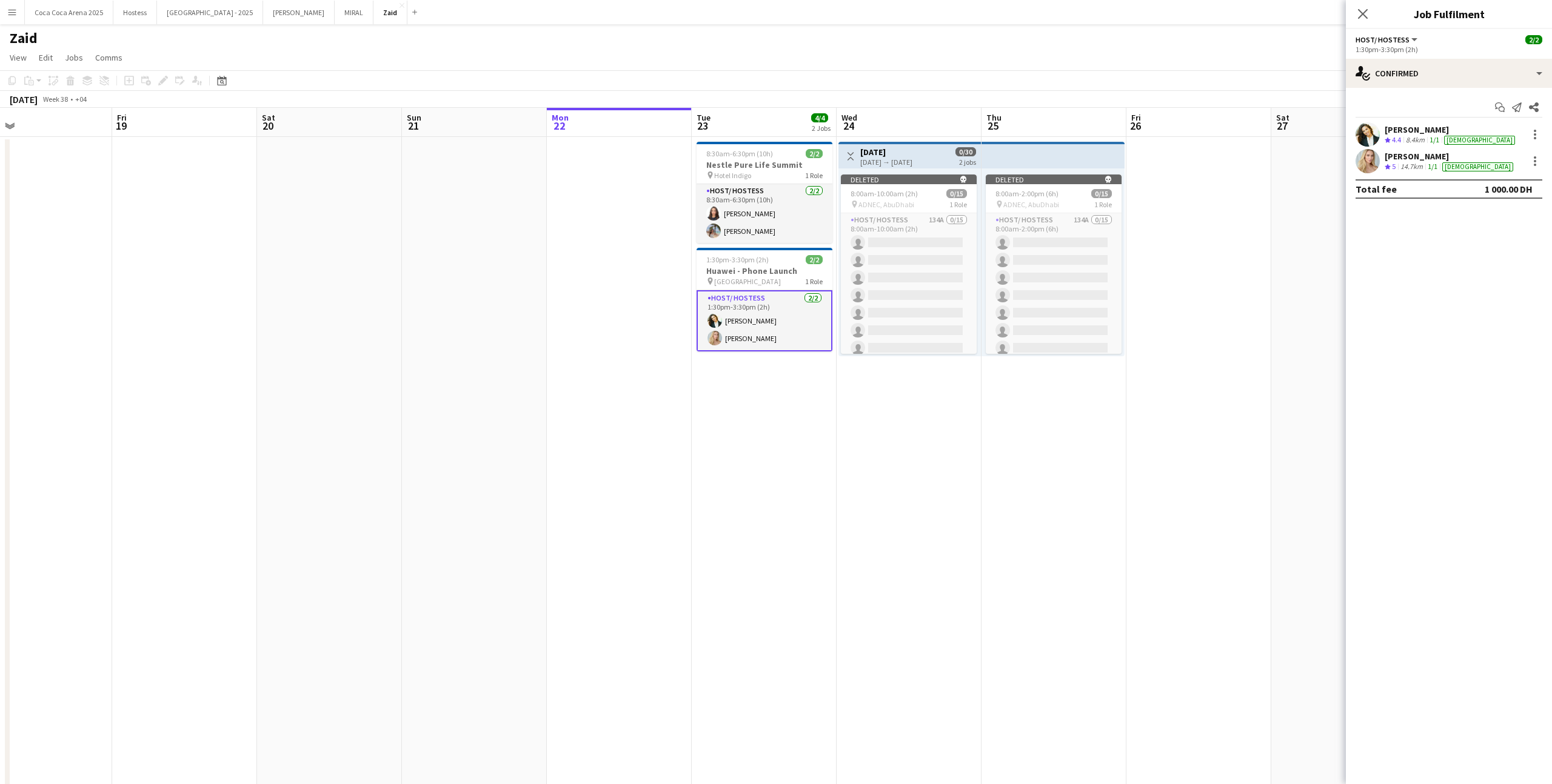
click at [1214, 336] on app-date-cell at bounding box center [1198, 688] width 145 height 1101
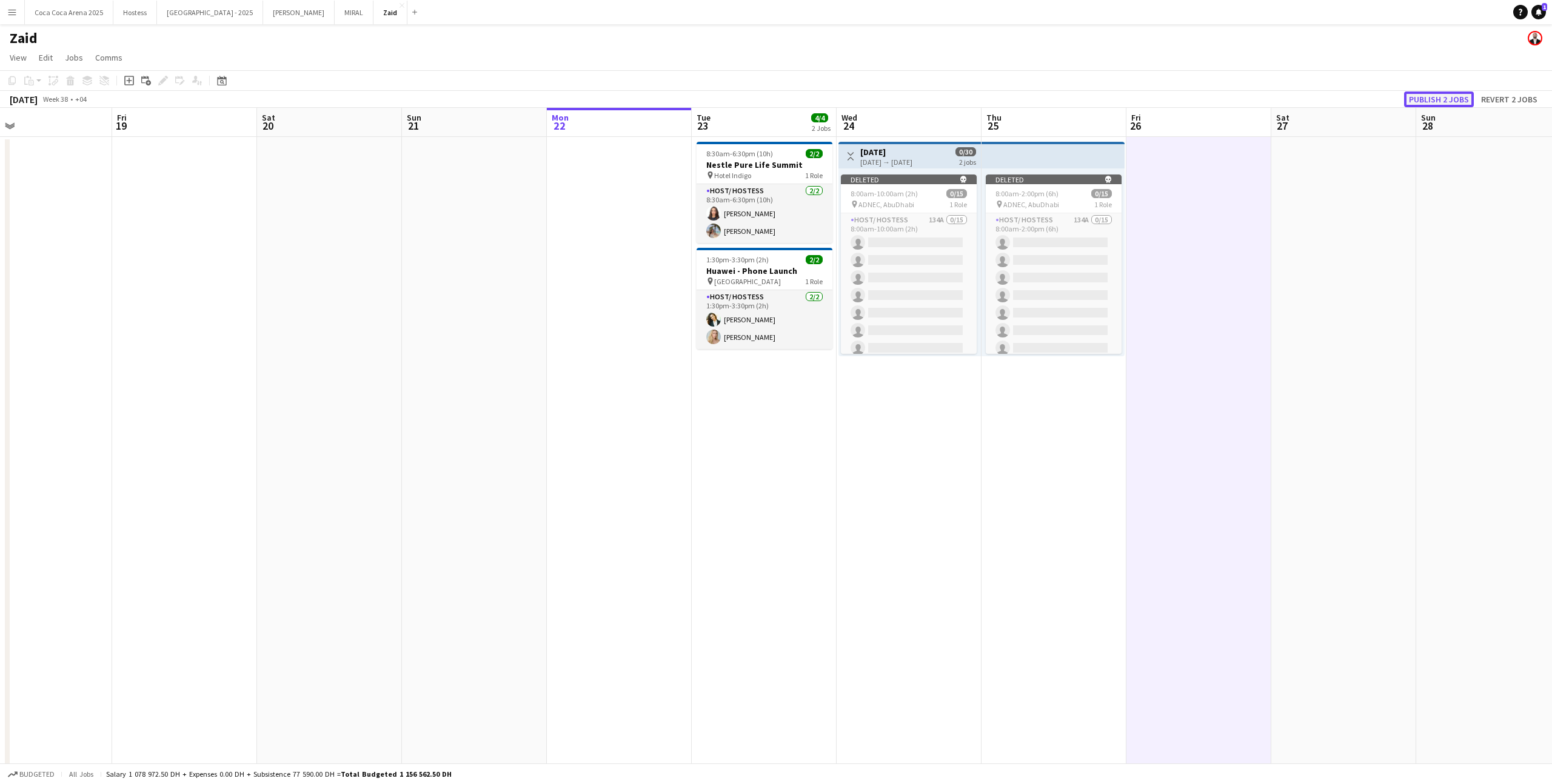
click at [1455, 96] on button "Publish 2 jobs" at bounding box center [1438, 99] width 70 height 16
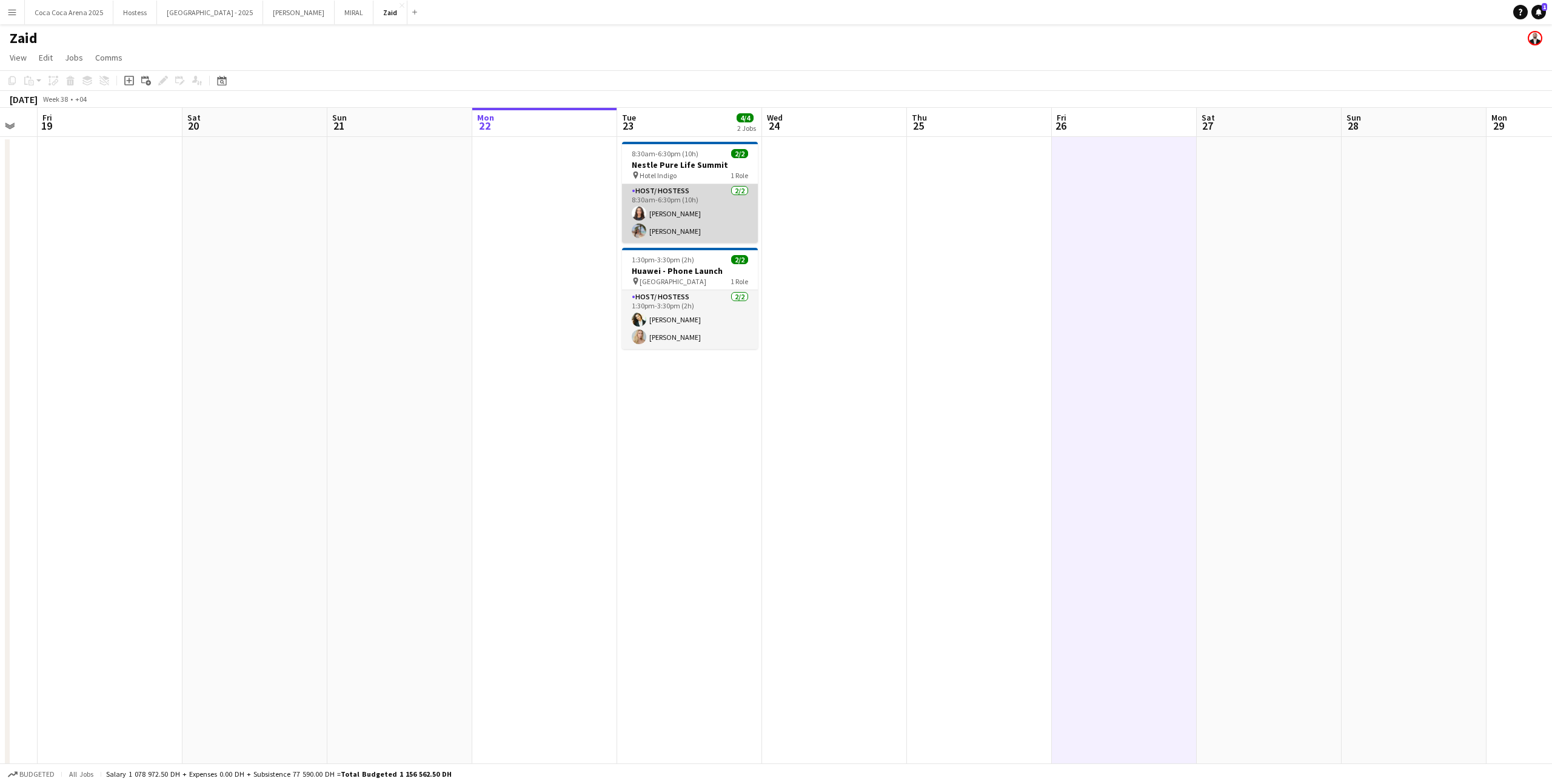
scroll to position [0, 397]
